Goal: Information Seeking & Learning: Learn about a topic

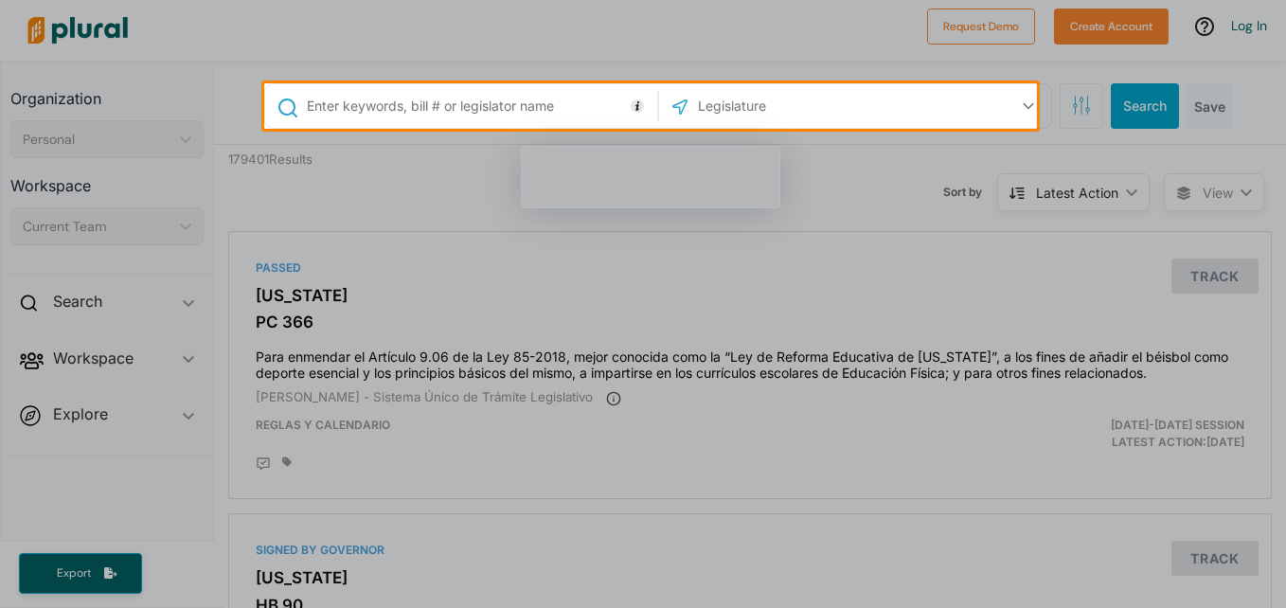
click at [557, 92] on input "text" at bounding box center [479, 106] width 348 height 36
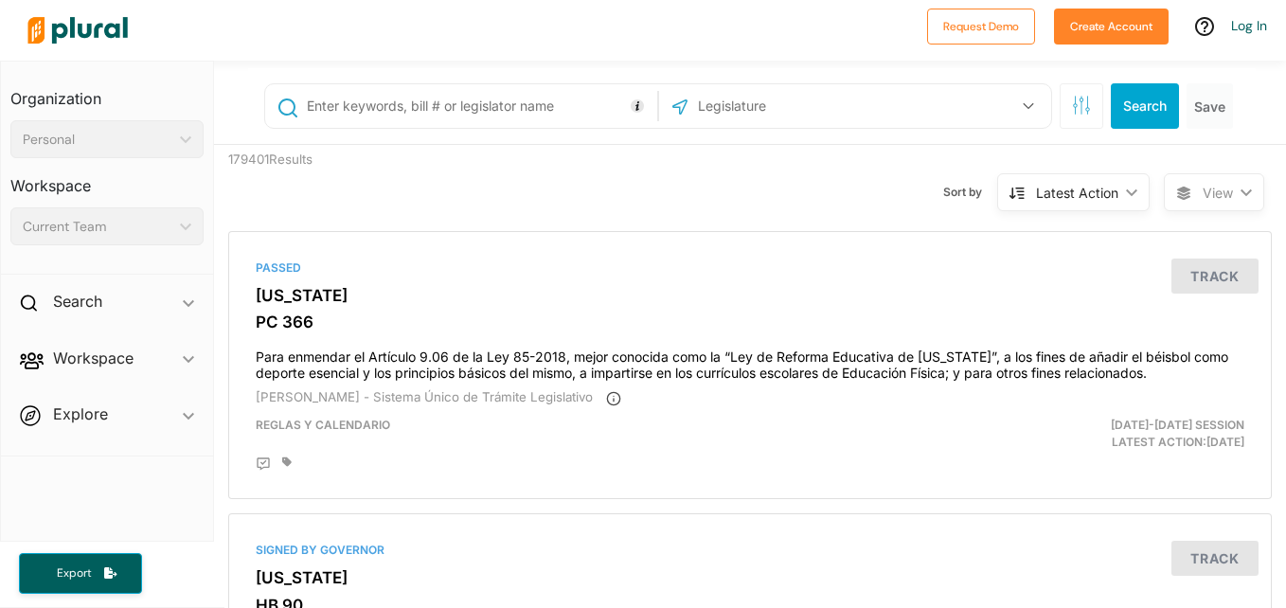
click at [557, 92] on input "text" at bounding box center [479, 106] width 348 height 36
click at [1023, 108] on icon "button" at bounding box center [1028, 106] width 10 height 7
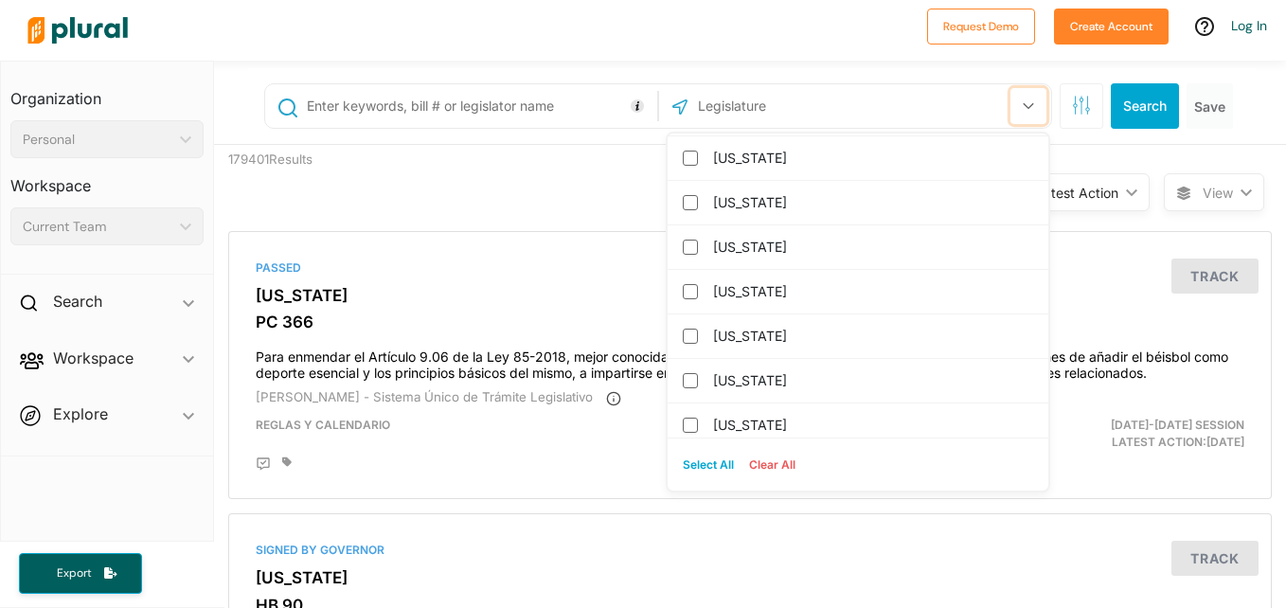
scroll to position [343, 0]
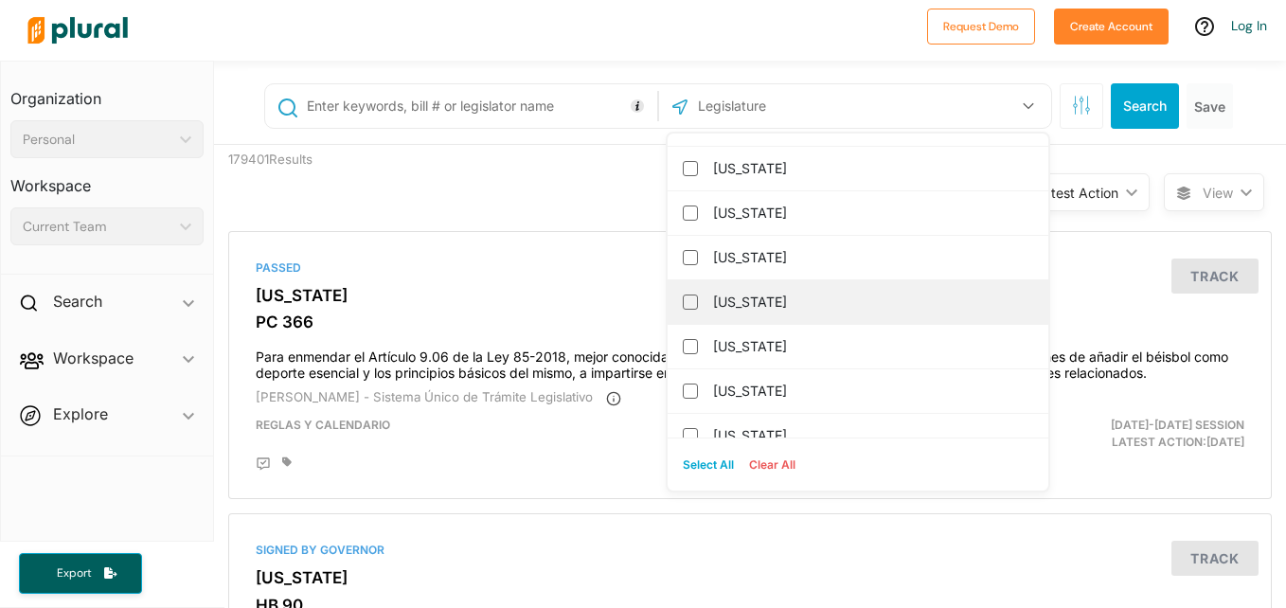
click at [759, 290] on label "[US_STATE]" at bounding box center [871, 302] width 316 height 28
click at [698, 295] on input "[US_STATE]" at bounding box center [690, 302] width 15 height 15
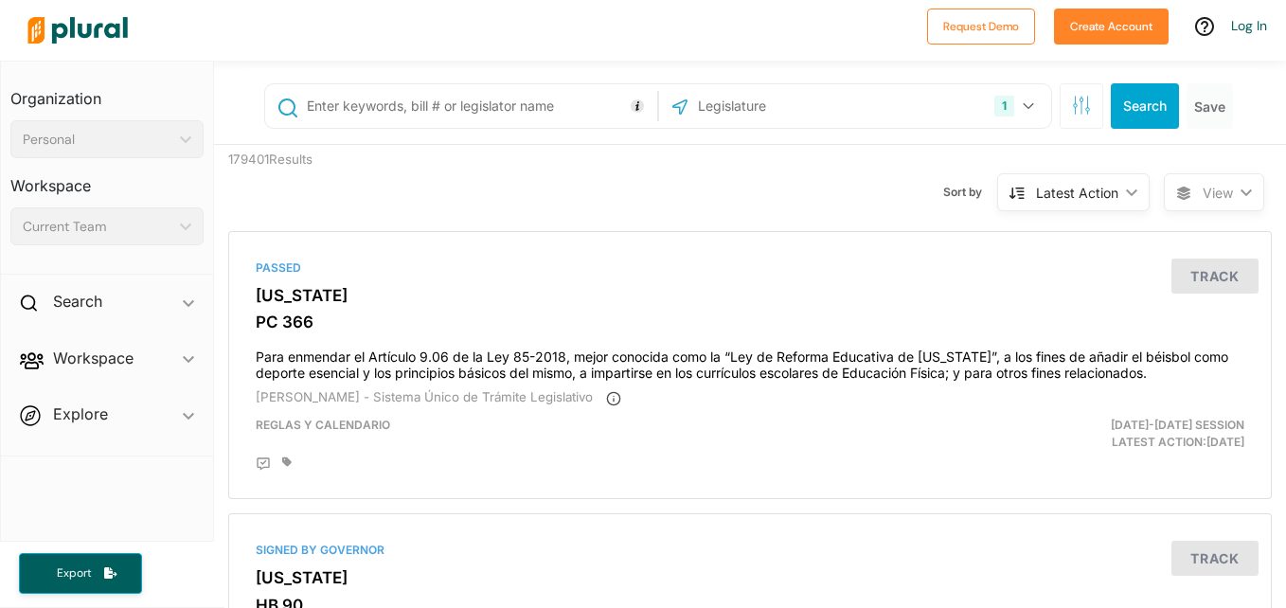
click at [1114, 108] on button "Search" at bounding box center [1145, 105] width 68 height 45
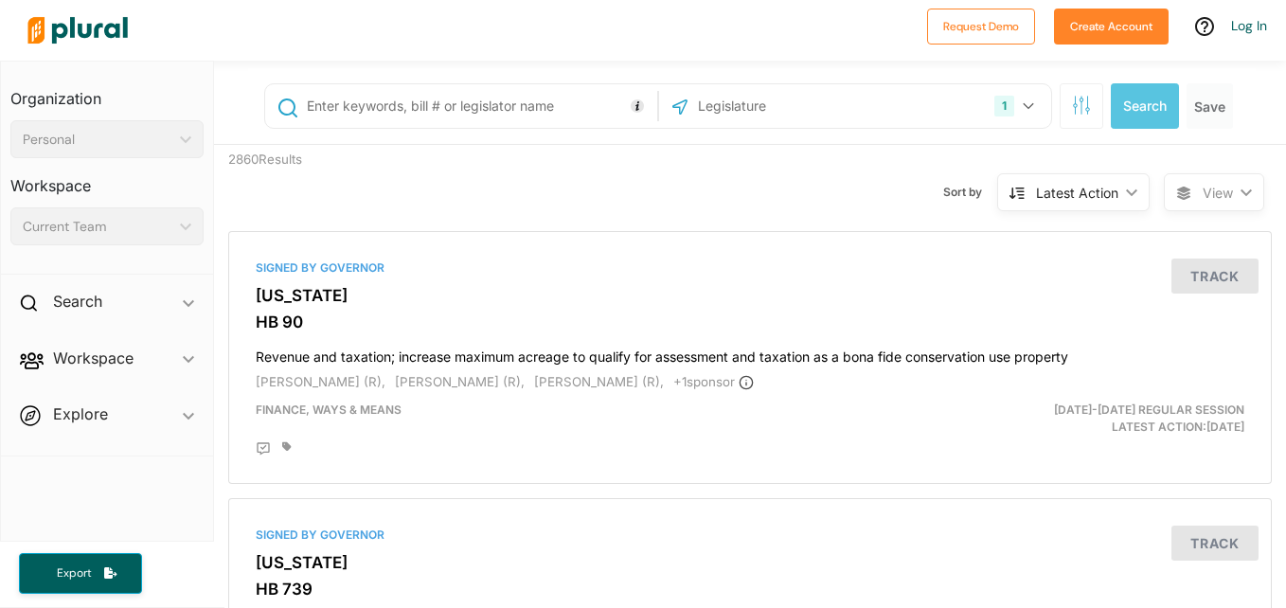
click at [553, 98] on input "text" at bounding box center [479, 106] width 348 height 36
